Goal: Task Accomplishment & Management: Manage account settings

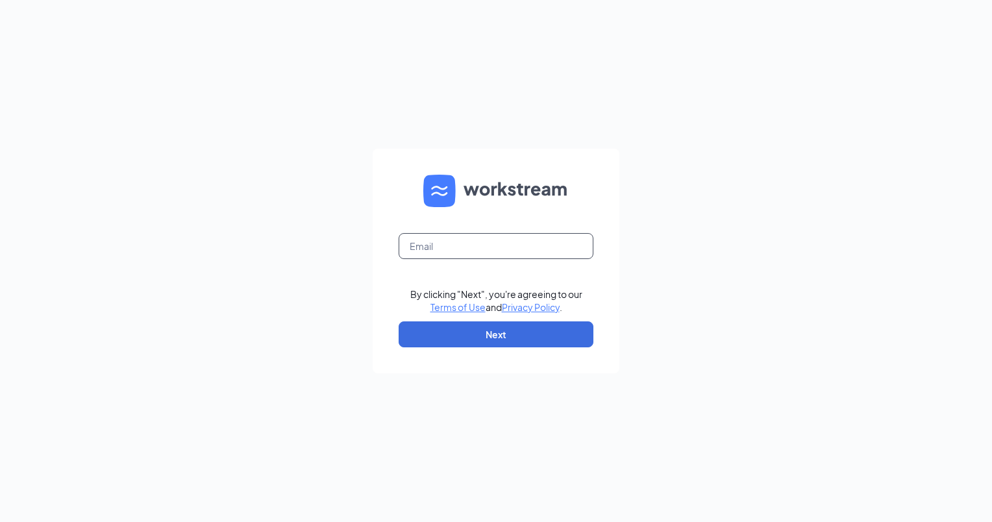
click at [447, 252] on input "text" at bounding box center [495, 246] width 195 height 26
type input "QFRM-14377@QFRMINC.COM"
click at [431, 319] on form "QFRM-14377@QFRMINC.COM By clicking "Next", you're agreeing to our Terms of Use …" at bounding box center [496, 261] width 247 height 225
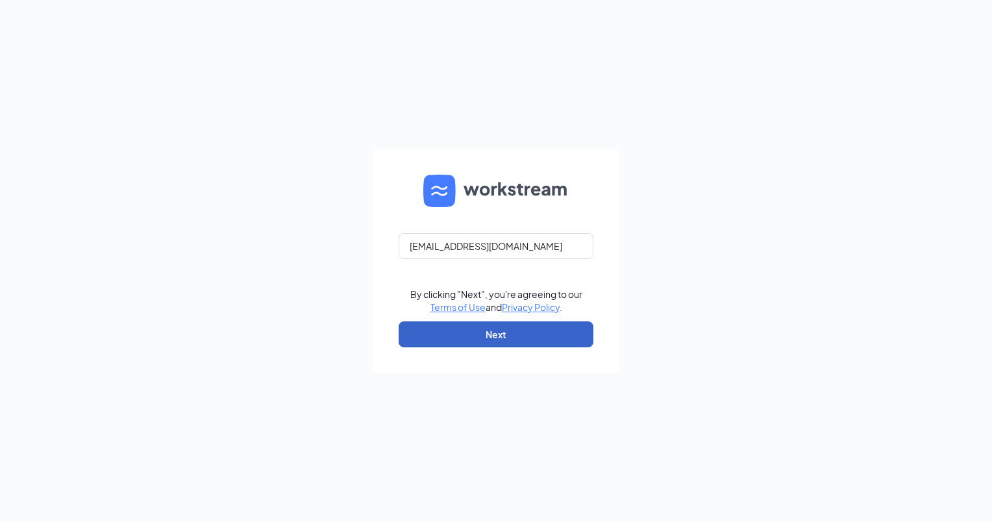
click at [432, 330] on button "Next" at bounding box center [495, 334] width 195 height 26
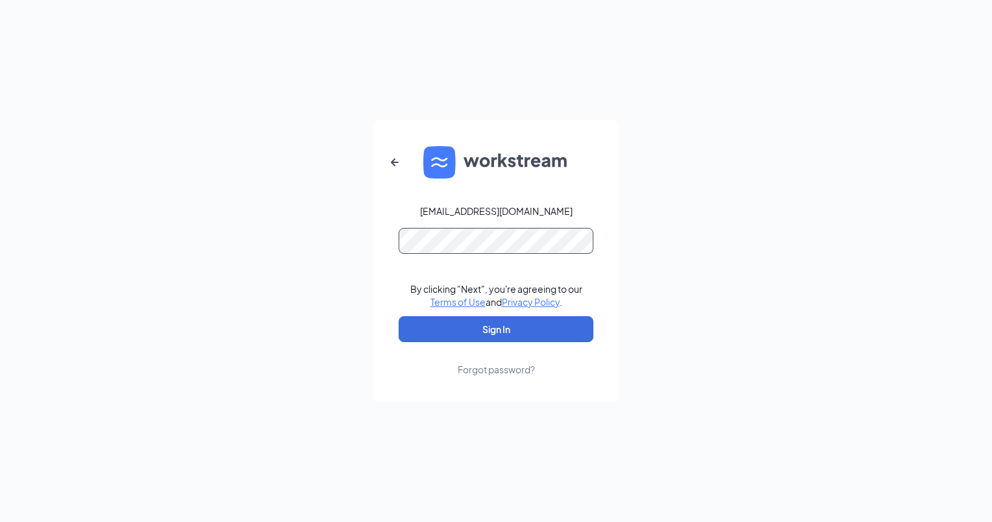
click at [296, 232] on div "QFRM-14377@QFRMINC.COM By clicking "Next", you're agreeing to our Terms of Use …" at bounding box center [496, 261] width 992 height 522
click at [309, 269] on div "QFRM-14377@QFRMINC.COM By clicking "Next", you're agreeing to our Terms of Use …" at bounding box center [496, 261] width 992 height 522
click at [563, 319] on button "Sign In" at bounding box center [495, 329] width 195 height 26
click at [346, 280] on div "QFRM-14377@QFRMINC.COM Credential mismatches. By clicking "Next", you're agreei…" at bounding box center [496, 261] width 992 height 522
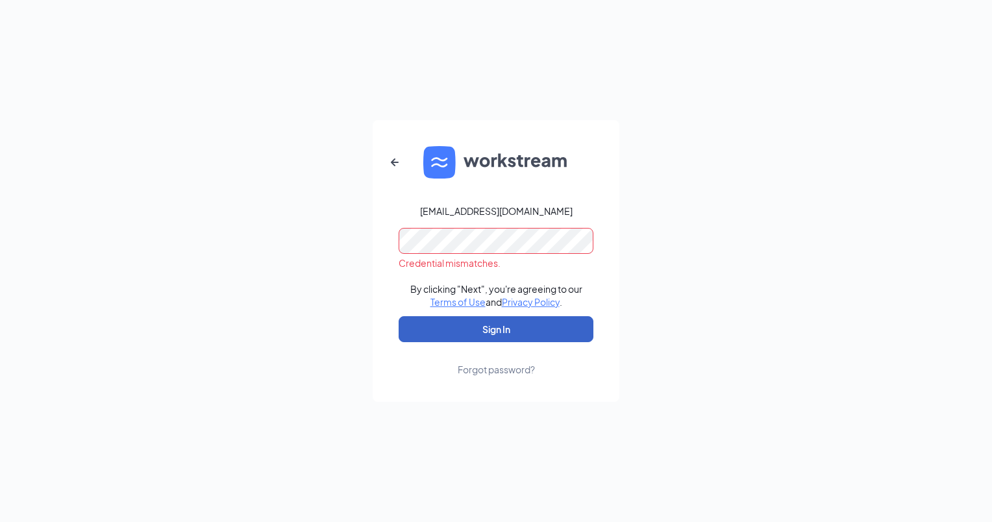
click at [434, 324] on button "Sign In" at bounding box center [495, 329] width 195 height 26
click at [470, 365] on div "Forgot password?" at bounding box center [496, 369] width 77 height 13
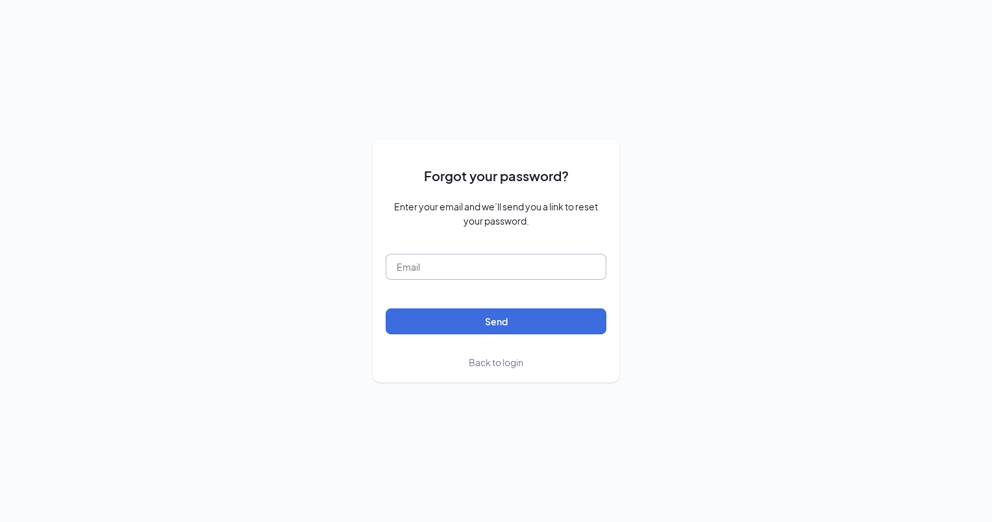
click at [459, 271] on input "text" at bounding box center [496, 267] width 221 height 26
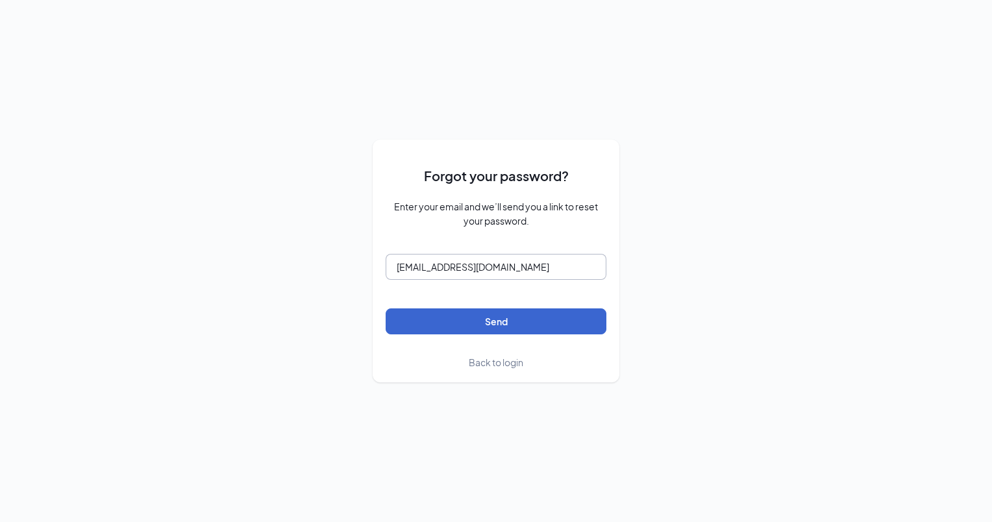
type input "qfrm-14377@qfrminc.com"
click at [457, 322] on button "Send" at bounding box center [496, 321] width 221 height 26
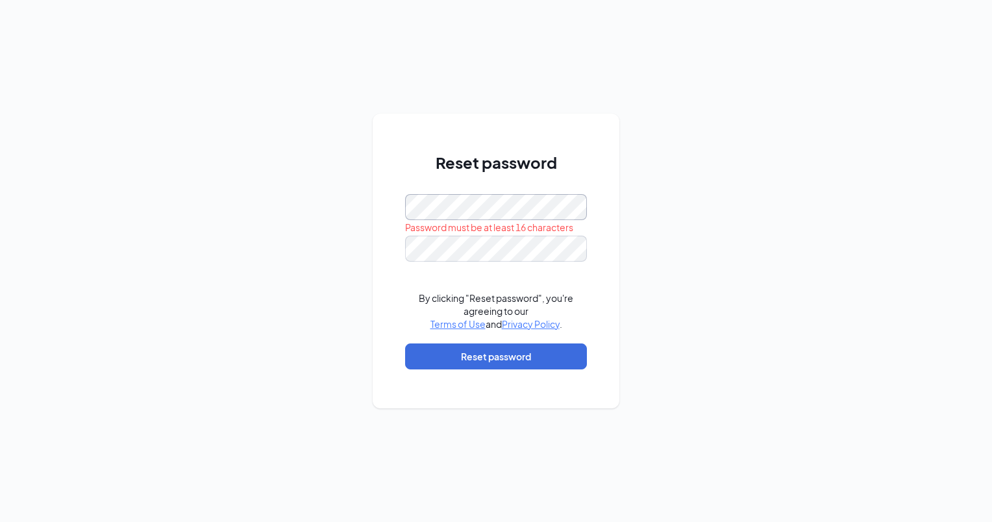
click at [350, 202] on div "Reset password Password must be at least 16 characters By clicking "Reset passw…" at bounding box center [496, 261] width 992 height 522
click at [398, 245] on div "Reset password Password must be at least 16 characters By clicking "Reset passw…" at bounding box center [496, 261] width 247 height 294
click at [357, 335] on div "Reset password By clicking "Reset password", you're agreeing to our Terms of Us…" at bounding box center [496, 261] width 992 height 522
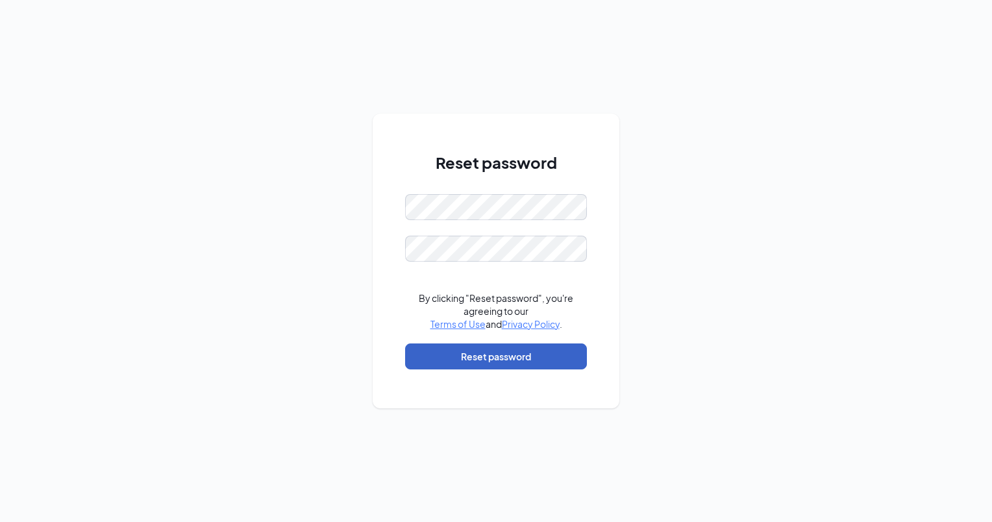
click at [450, 361] on button "Reset password" at bounding box center [496, 356] width 182 height 26
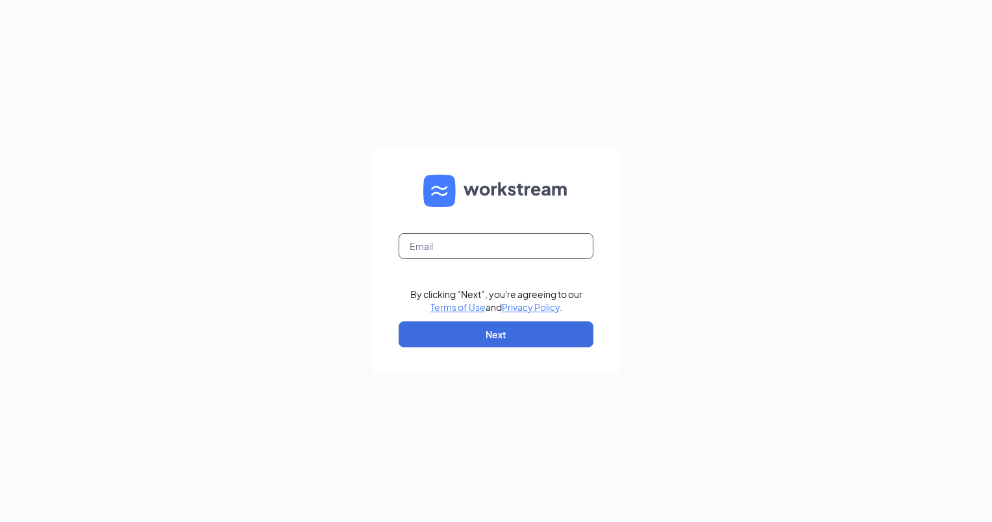
click at [458, 241] on input "text" at bounding box center [495, 246] width 195 height 26
type input "[EMAIL_ADDRESS][DOMAIN_NAME]"
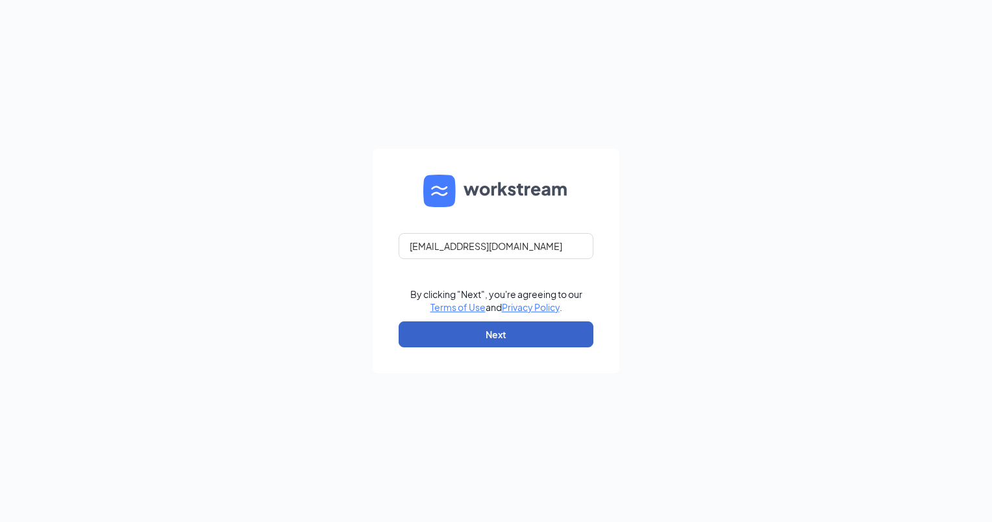
click at [465, 327] on button "Next" at bounding box center [495, 334] width 195 height 26
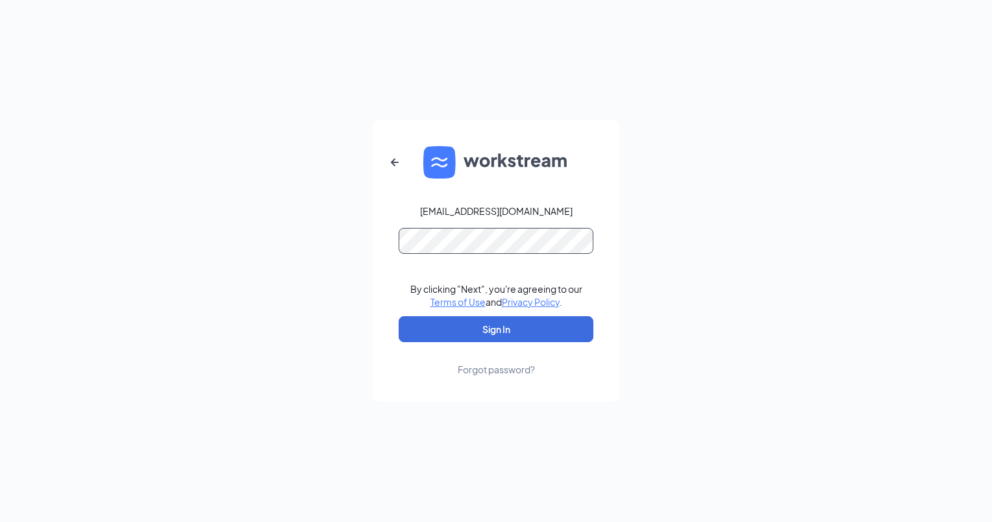
click at [282, 255] on div "qfrm-14377@qfrminc.com By clicking "Next", you're agreeing to our Terms of Use …" at bounding box center [496, 261] width 992 height 522
click at [398, 316] on button "Sign In" at bounding box center [495, 329] width 195 height 26
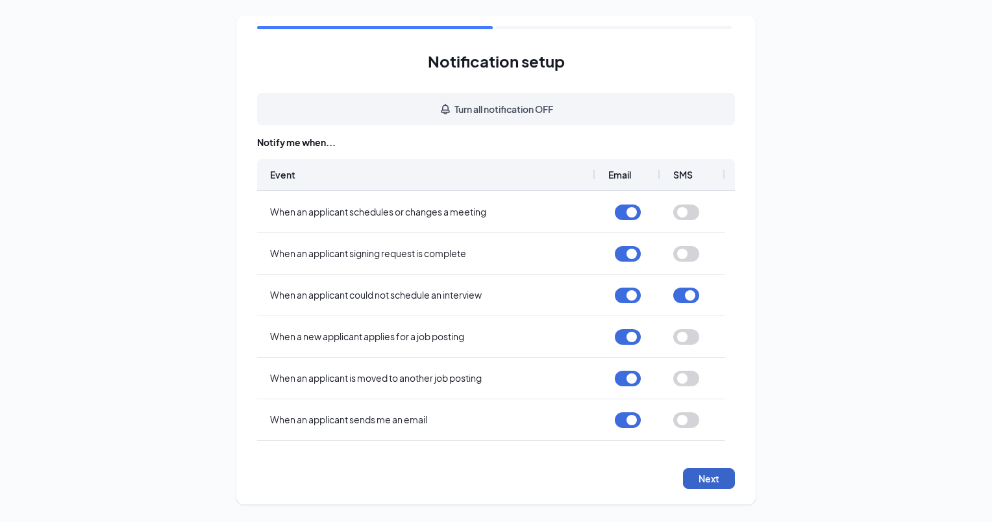
click at [699, 474] on button "Next" at bounding box center [709, 478] width 52 height 21
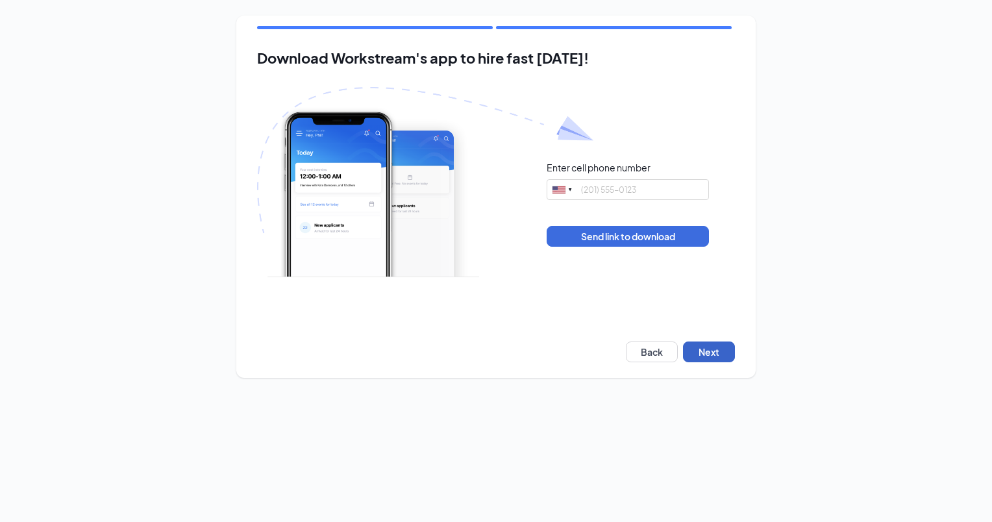
click at [718, 351] on button "Next" at bounding box center [709, 351] width 52 height 21
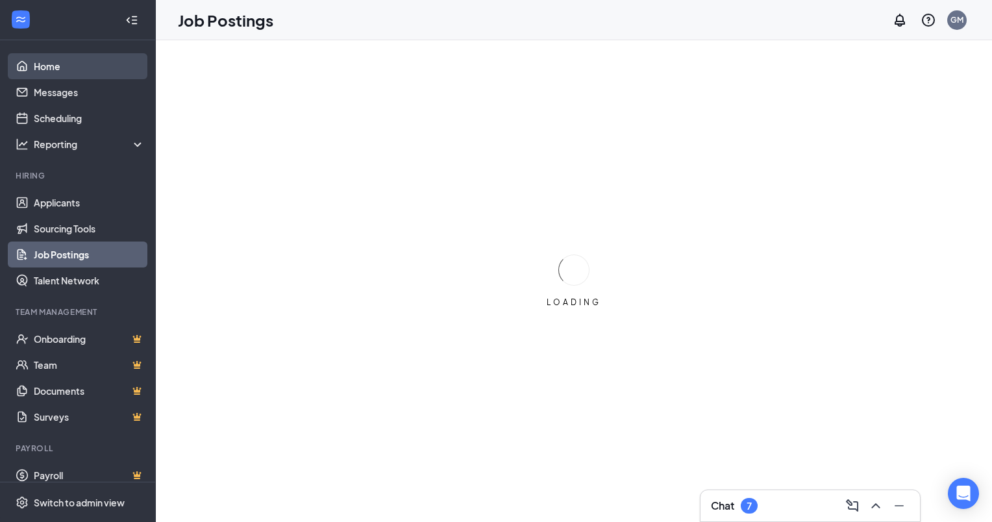
click at [55, 67] on link "Home" at bounding box center [89, 66] width 111 height 26
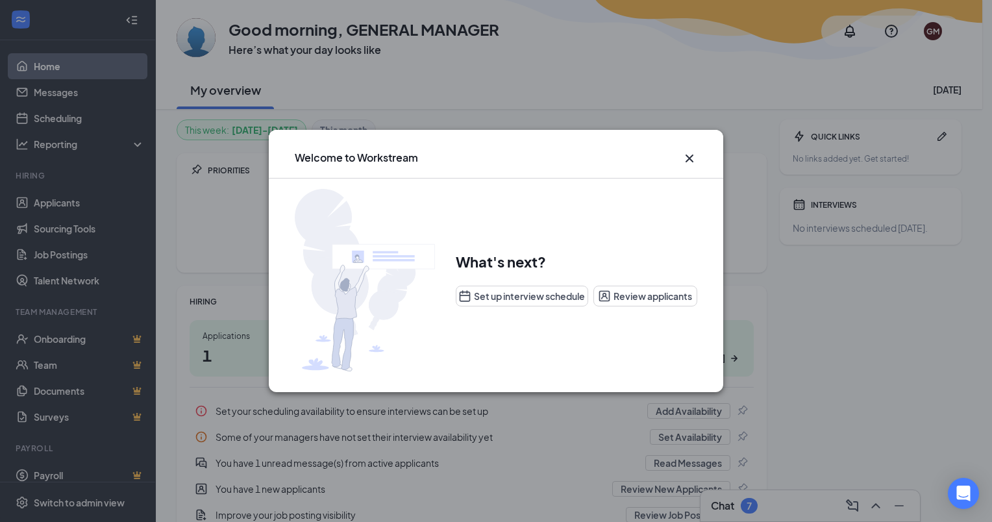
click at [692, 160] on icon "Cross" at bounding box center [689, 159] width 16 height 16
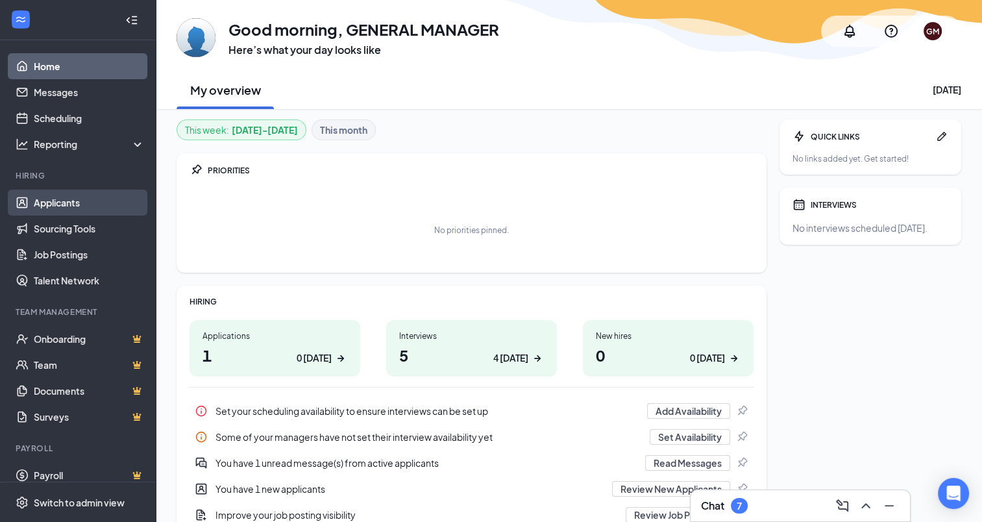
click at [71, 203] on link "Applicants" at bounding box center [89, 203] width 111 height 26
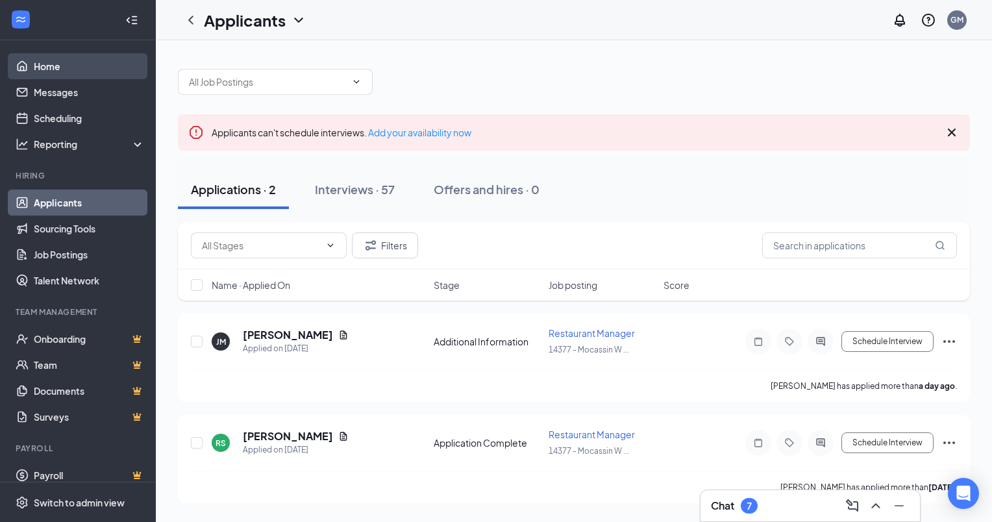
click at [52, 66] on link "Home" at bounding box center [89, 66] width 111 height 26
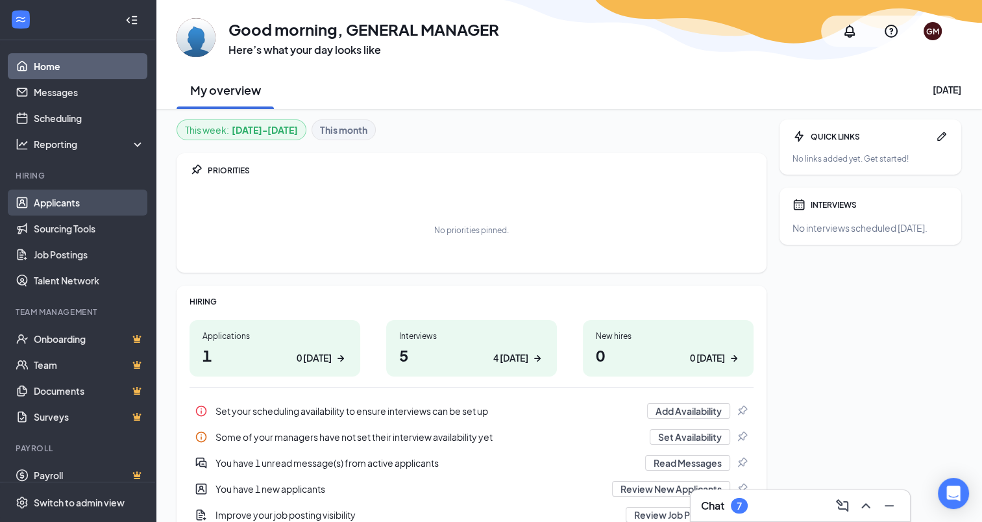
click at [58, 207] on link "Applicants" at bounding box center [89, 203] width 111 height 26
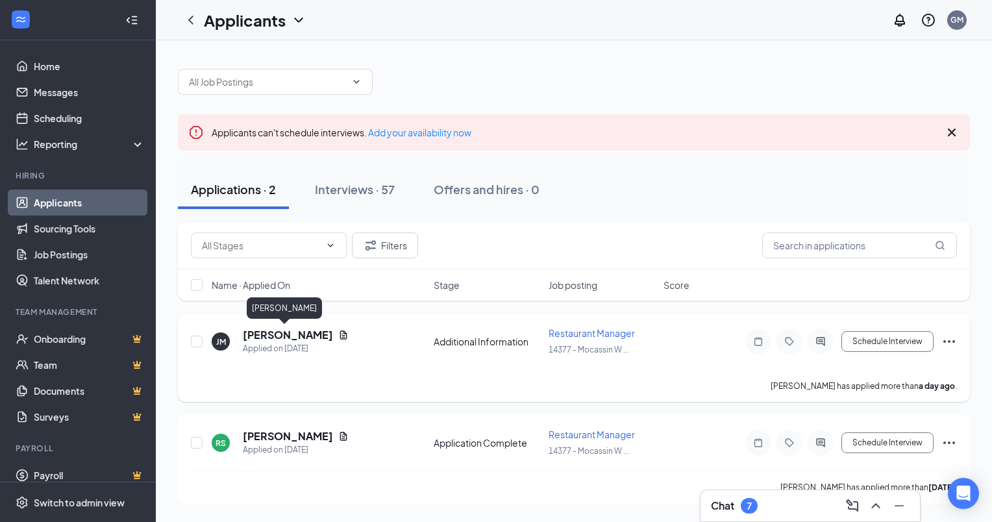
click at [269, 334] on h5 "[PERSON_NAME]" at bounding box center [288, 335] width 90 height 14
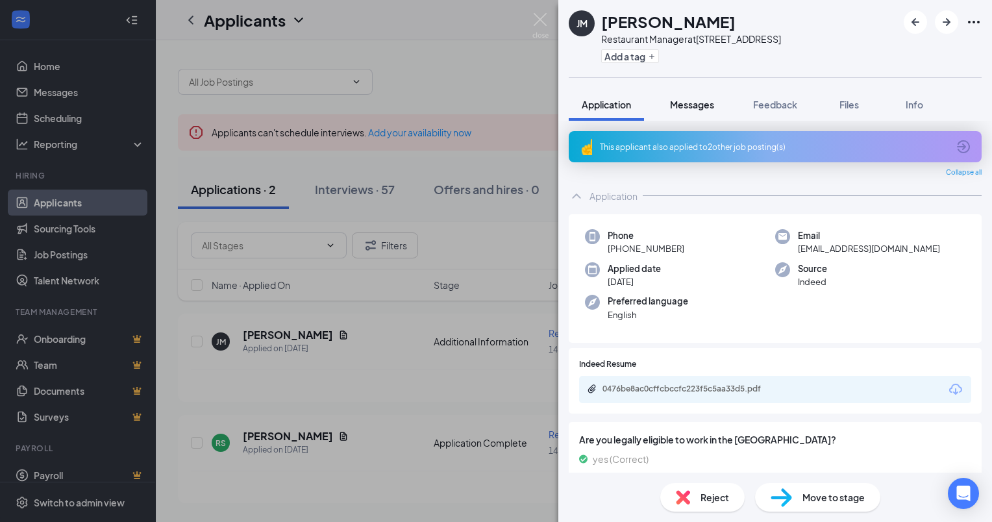
click at [701, 101] on span "Messages" at bounding box center [692, 105] width 44 height 12
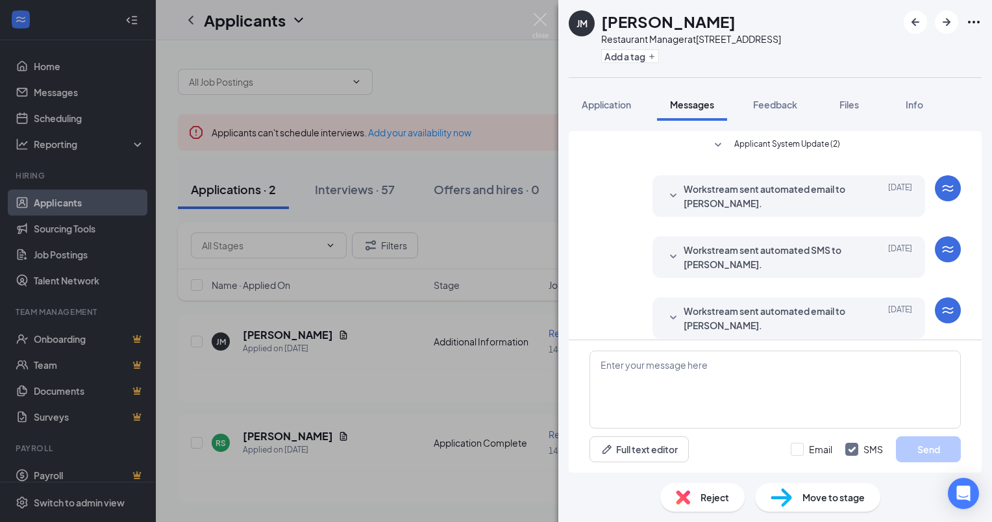
click at [321, 358] on div "[PERSON_NAME] Restaurant Manager at [STREET_ADDRESS] Add a tag Application Mess…" at bounding box center [496, 261] width 992 height 522
click at [546, 16] on img at bounding box center [540, 25] width 16 height 25
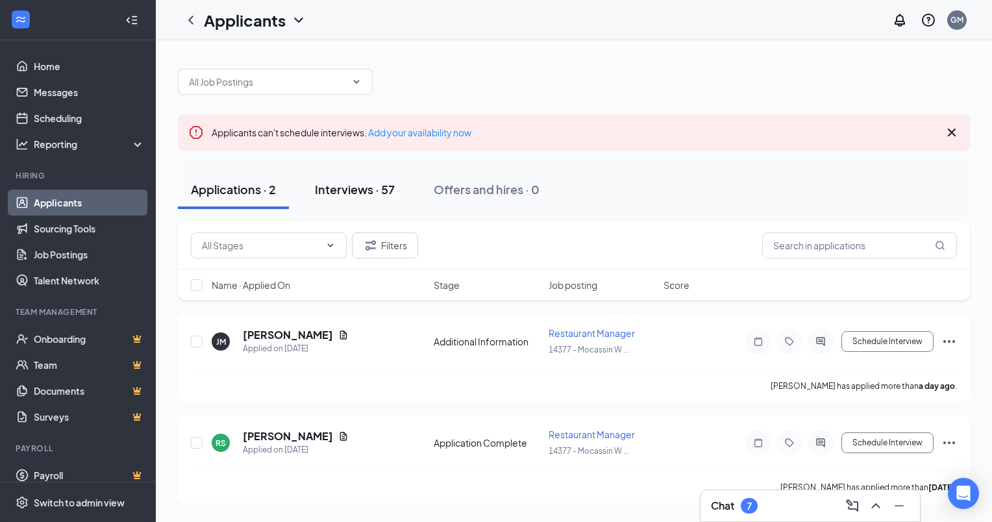
click at [382, 178] on button "Interviews · 57" at bounding box center [355, 189] width 106 height 39
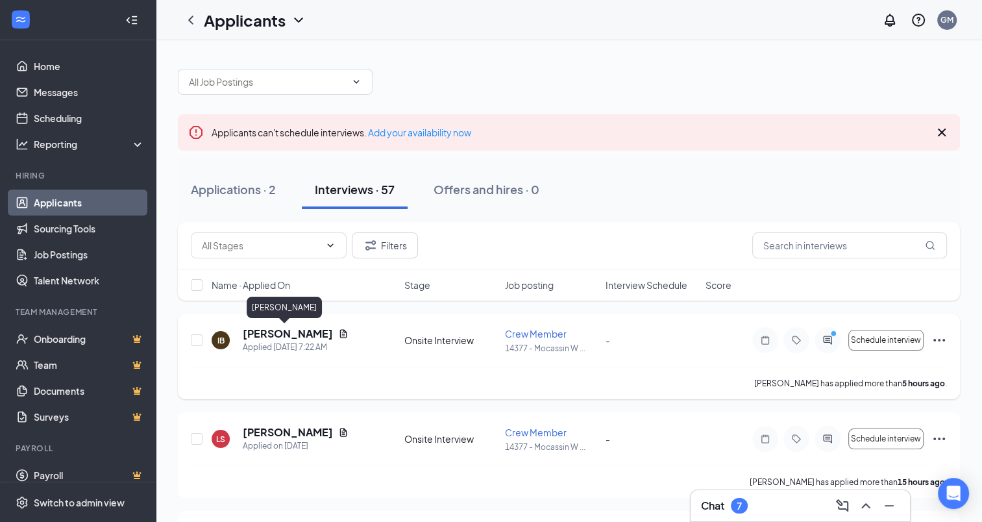
click at [278, 333] on h5 "[PERSON_NAME]" at bounding box center [288, 333] width 90 height 14
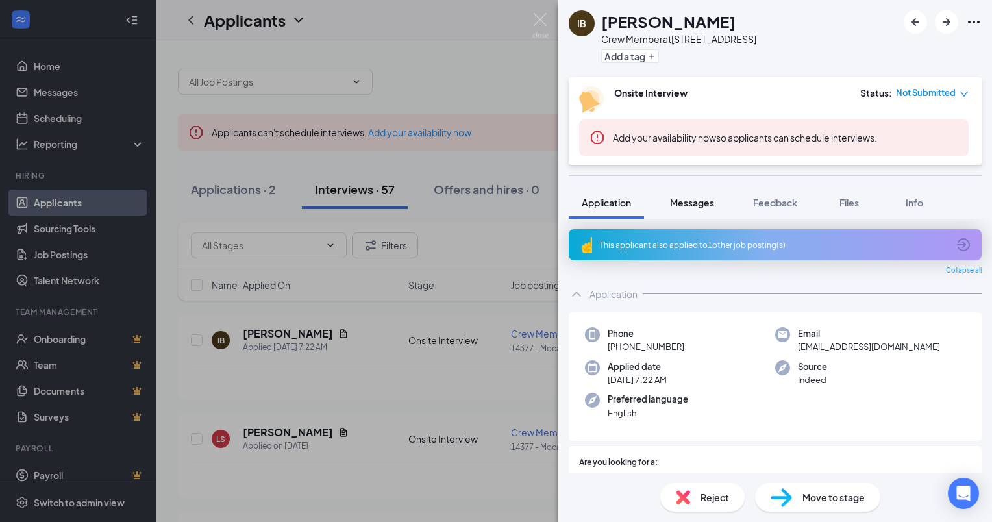
click at [698, 201] on span "Messages" at bounding box center [692, 203] width 44 height 12
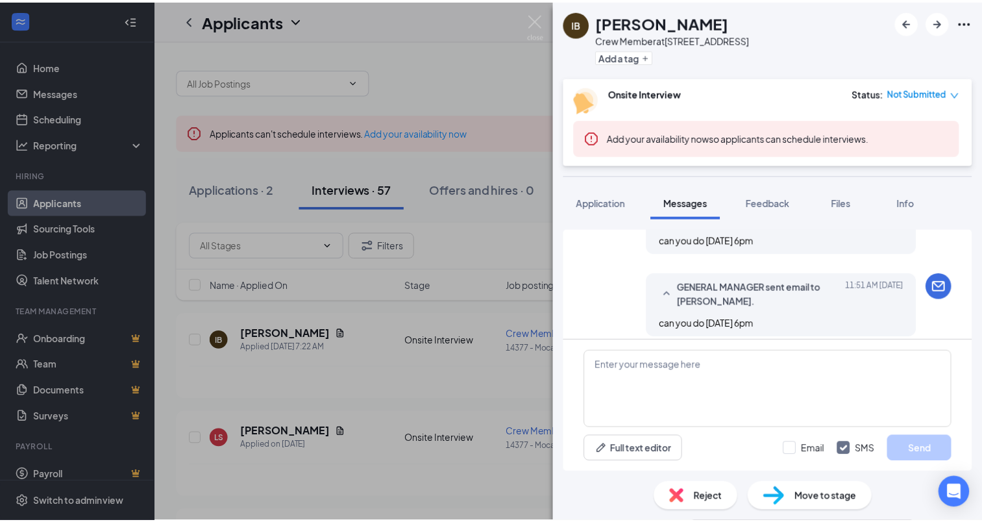
scroll to position [641, 0]
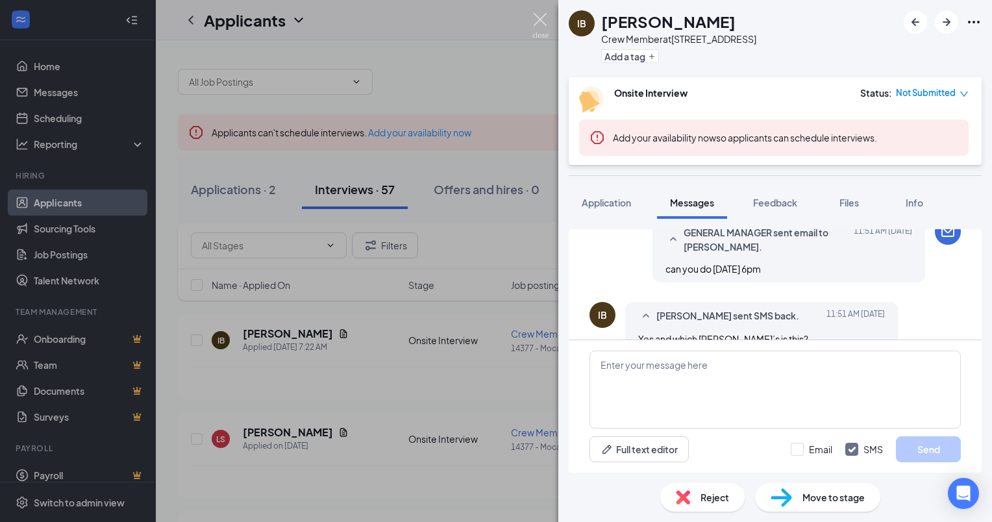
click at [541, 25] on img at bounding box center [540, 25] width 16 height 25
